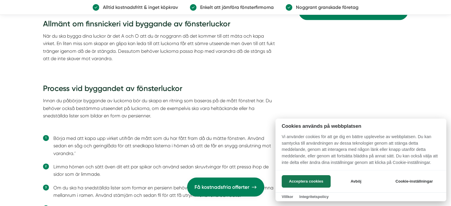
scroll to position [1372, 0]
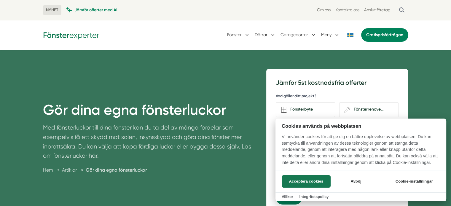
drag, startPoint x: 143, startPoint y: 109, endPoint x: 204, endPoint y: 105, distance: 60.6
click at [204, 105] on div at bounding box center [225, 103] width 451 height 206
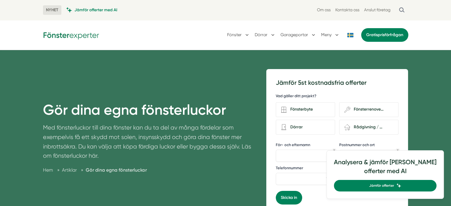
click at [231, 112] on h1 "Gör dina egna fönsterluckor" at bounding box center [147, 112] width 209 height 22
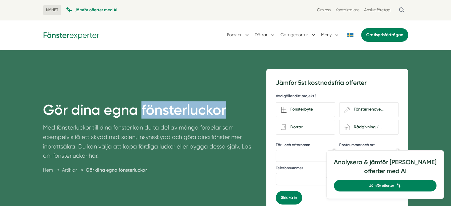
drag, startPoint x: 231, startPoint y: 112, endPoint x: 141, endPoint y: 116, distance: 89.9
click at [141, 116] on h1 "Gör dina egna fönsterluckor" at bounding box center [147, 112] width 209 height 22
copy h1 "fönsterluckor"
